Goal: Task Accomplishment & Management: Use online tool/utility

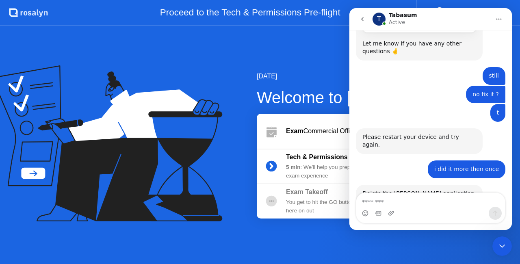
scroll to position [879, 0]
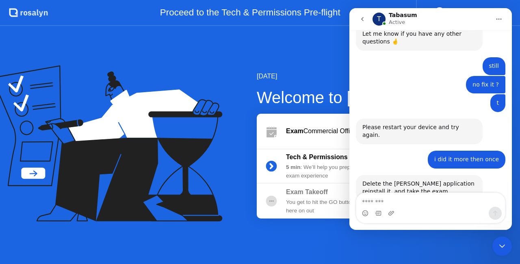
click at [365, 21] on button "go back" at bounding box center [361, 18] width 15 height 15
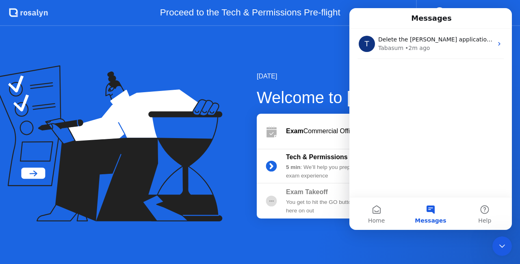
scroll to position [0, 0]
click at [285, 60] on div "[DATE] Welcome to [PERSON_NAME] Exam Commercial Officer 2025 Tech & Permissions…" at bounding box center [260, 145] width 520 height 238
click at [380, 223] on span "Home" at bounding box center [376, 221] width 17 height 6
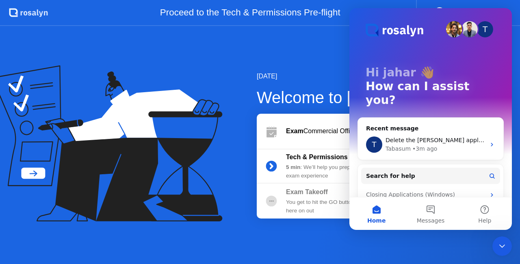
click at [510, 241] on div at bounding box center [501, 245] width 19 height 19
click at [506, 248] on icon "Close Intercom Messenger" at bounding box center [502, 246] width 10 height 10
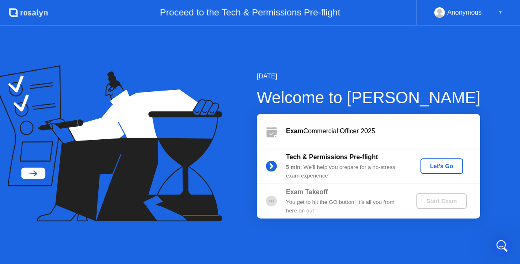
click at [447, 171] on button "Let's Go" at bounding box center [441, 165] width 43 height 15
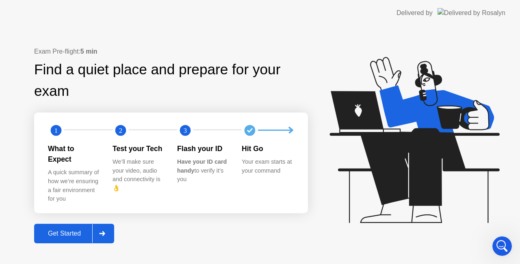
click at [95, 229] on div at bounding box center [101, 233] width 19 height 19
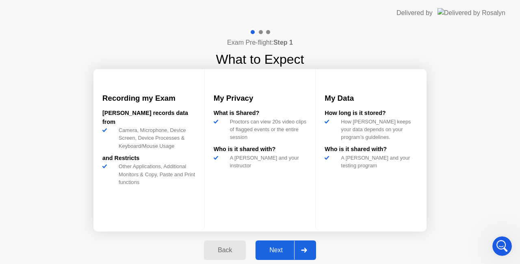
click at [294, 247] on div at bounding box center [303, 250] width 19 height 19
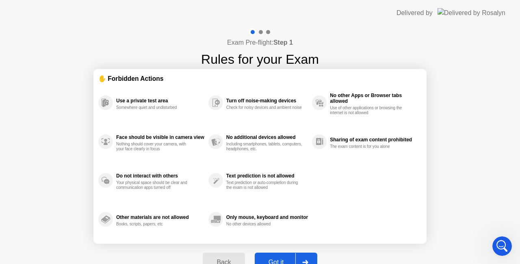
click at [296, 255] on div at bounding box center [304, 262] width 19 height 19
select select "**********"
select select "*******"
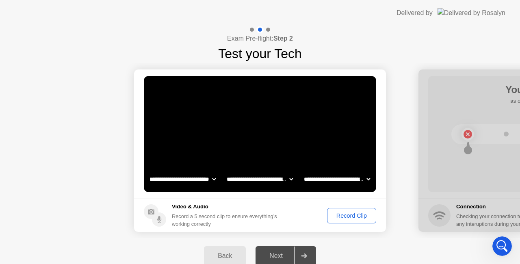
click at [346, 222] on button "Record Clip" at bounding box center [351, 215] width 49 height 15
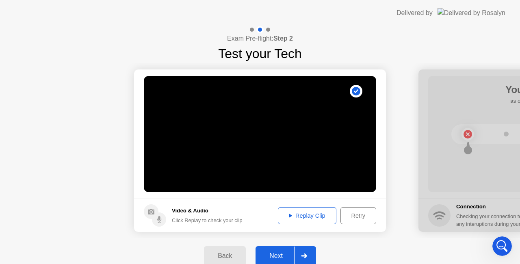
click at [279, 253] on div "Next" at bounding box center [276, 255] width 36 height 7
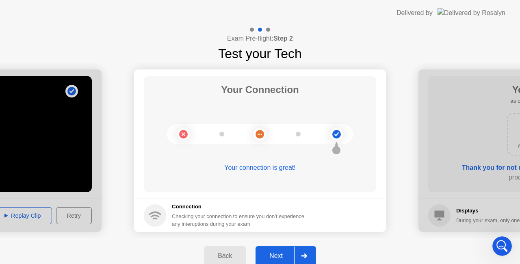
click at [283, 255] on div "Next" at bounding box center [276, 255] width 36 height 7
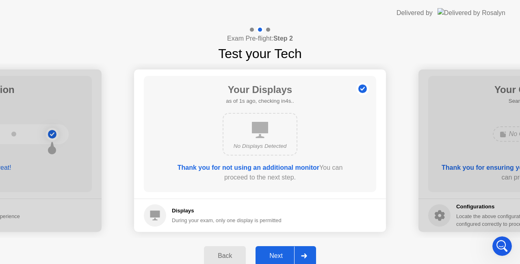
click at [283, 255] on div "Next" at bounding box center [276, 255] width 36 height 7
